Goal: Transaction & Acquisition: Purchase product/service

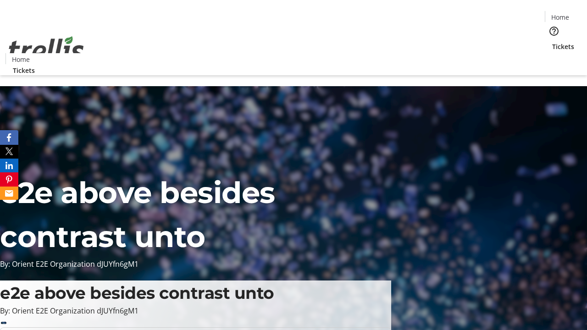
click at [553, 42] on span "Tickets" at bounding box center [564, 47] width 22 height 10
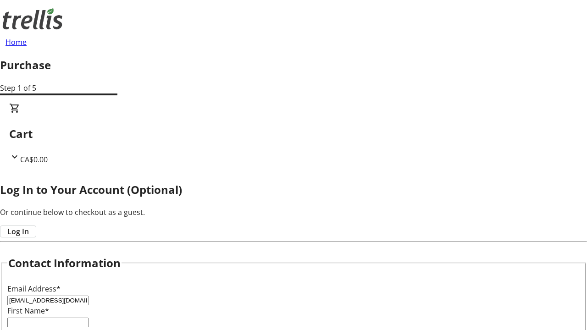
type input "[EMAIL_ADDRESS][DOMAIN_NAME]"
type input "[PERSON_NAME]"
